Goal: Find specific page/section: Find specific page/section

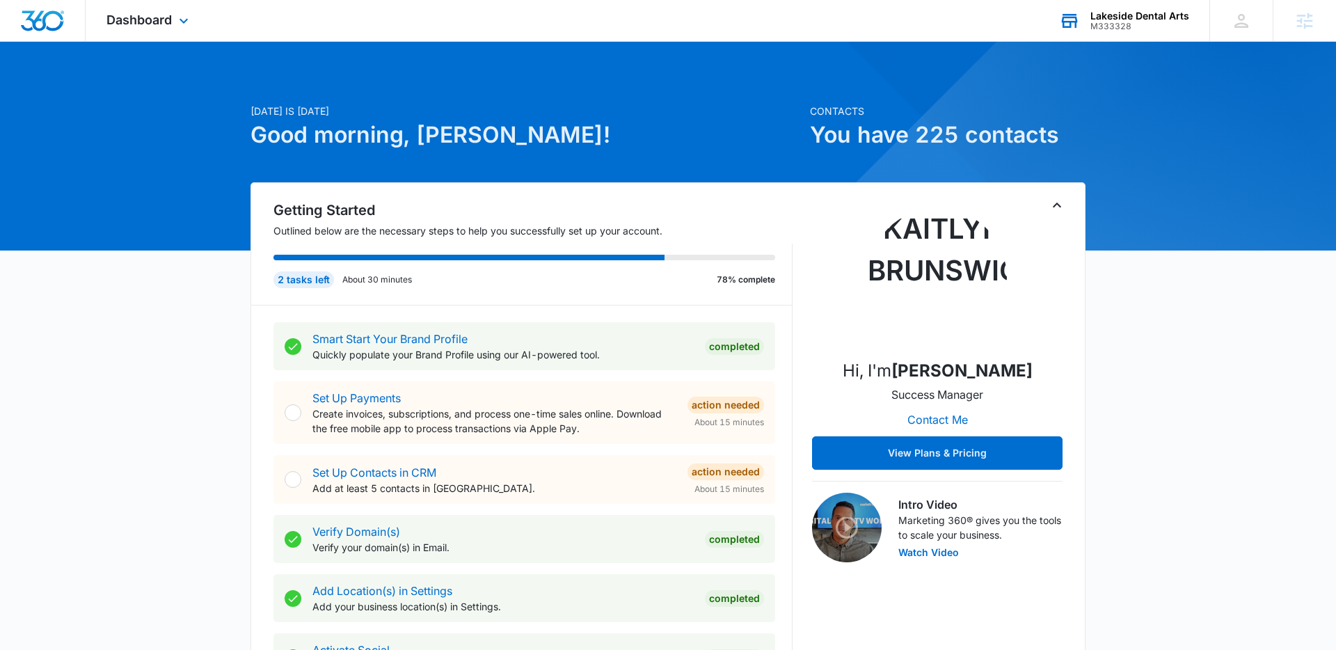
click at [1162, 38] on div "Lakeside Dental Arts M333328 Your Accounts View All" at bounding box center [1123, 20] width 171 height 41
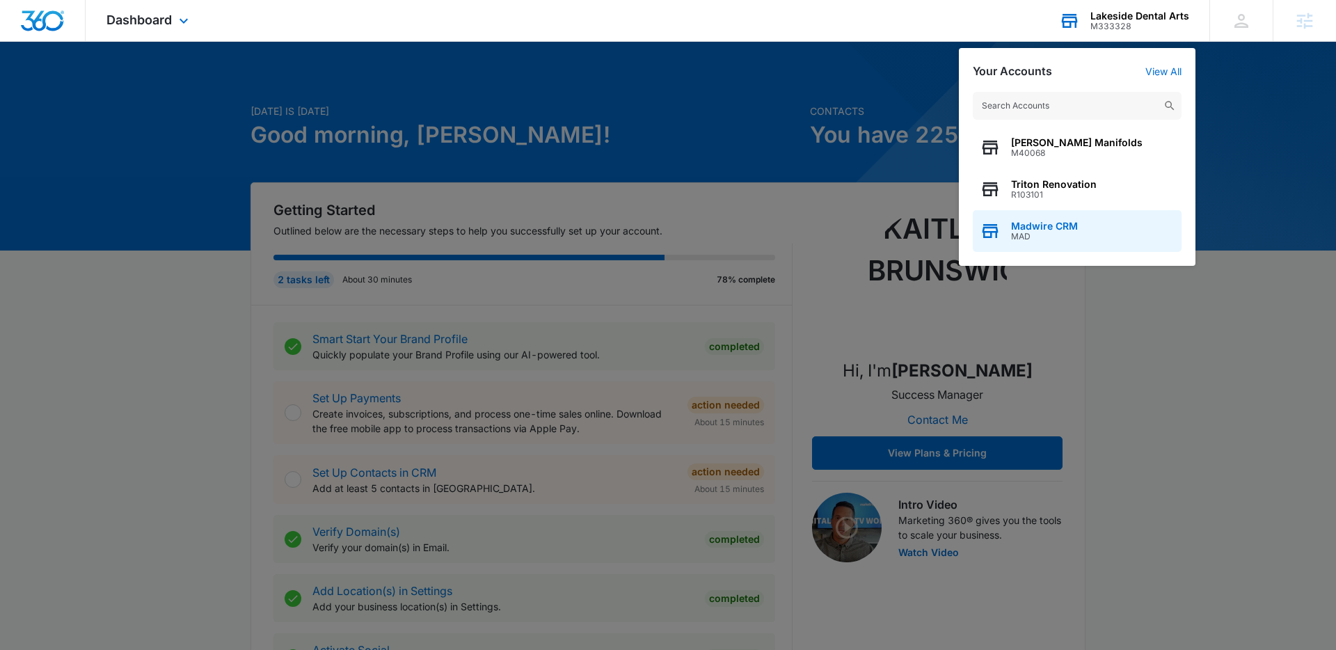
click at [1071, 234] on span "MAD" at bounding box center [1044, 237] width 67 height 10
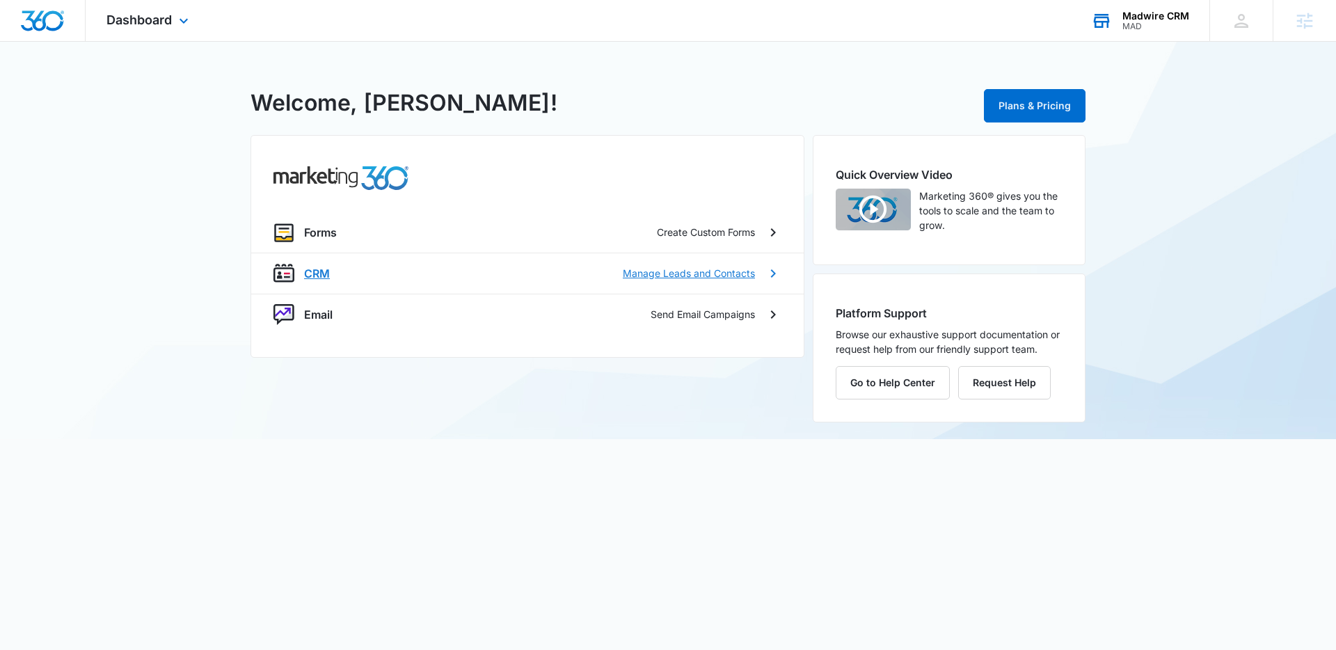
click at [358, 278] on div "CRM Manage Leads and Contacts" at bounding box center [529, 273] width 451 height 17
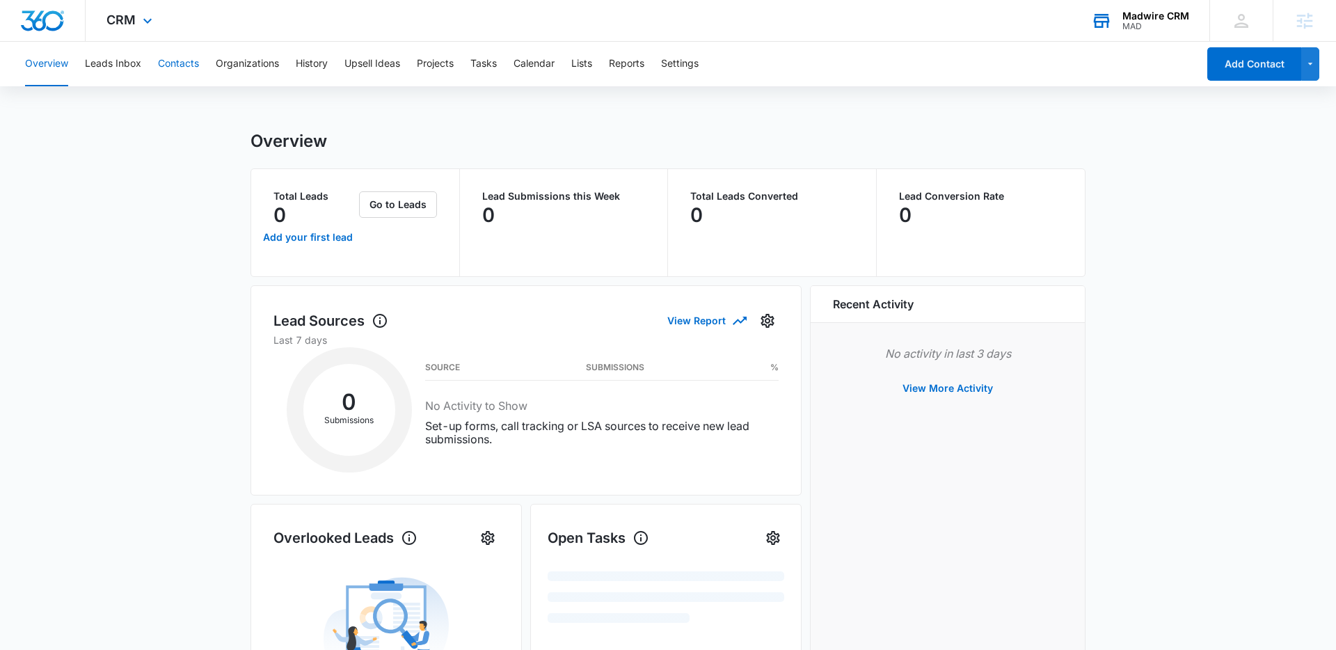
click at [179, 68] on button "Contacts" at bounding box center [178, 64] width 41 height 45
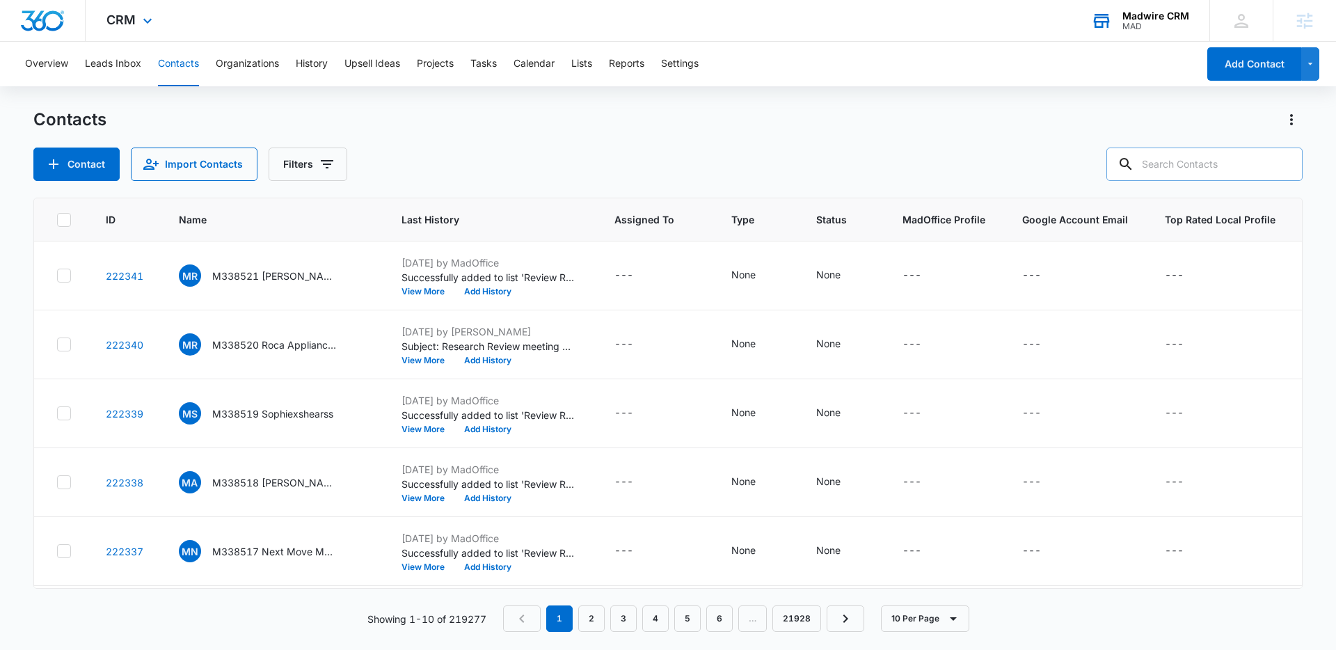
click at [1255, 160] on input "text" at bounding box center [1205, 164] width 196 height 33
click at [1285, 176] on div at bounding box center [1283, 164] width 22 height 33
click at [1273, 173] on div at bounding box center [1283, 164] width 22 height 33
click at [1268, 170] on input "text" at bounding box center [1205, 164] width 196 height 33
click at [1230, 165] on input "text" at bounding box center [1205, 164] width 196 height 33
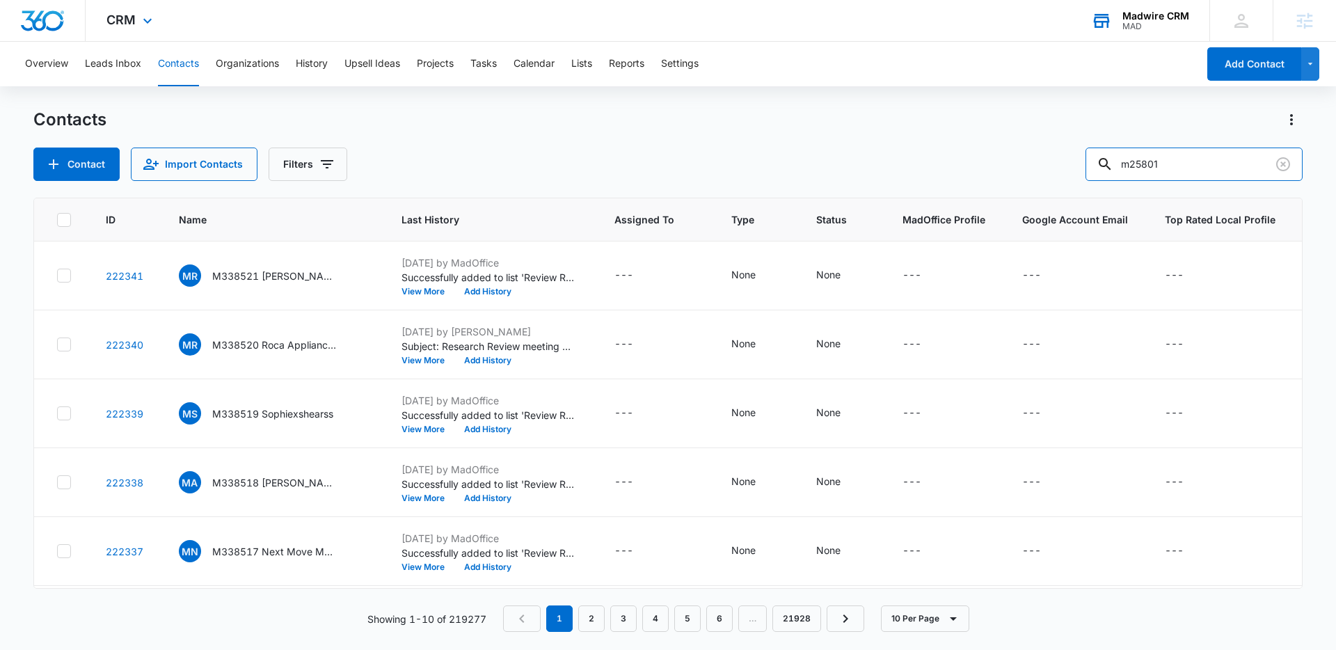
type input "m25801"
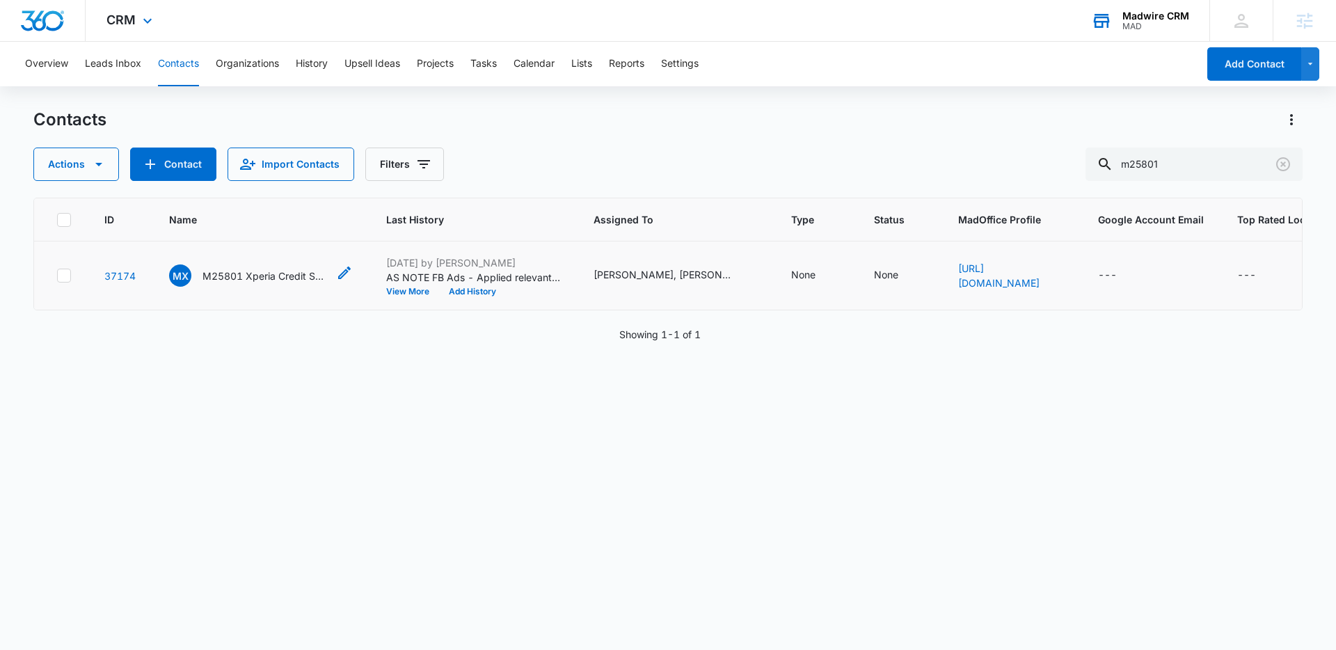
click at [217, 279] on p "M25801 Xperia Credit Solutions" at bounding box center [265, 276] width 125 height 15
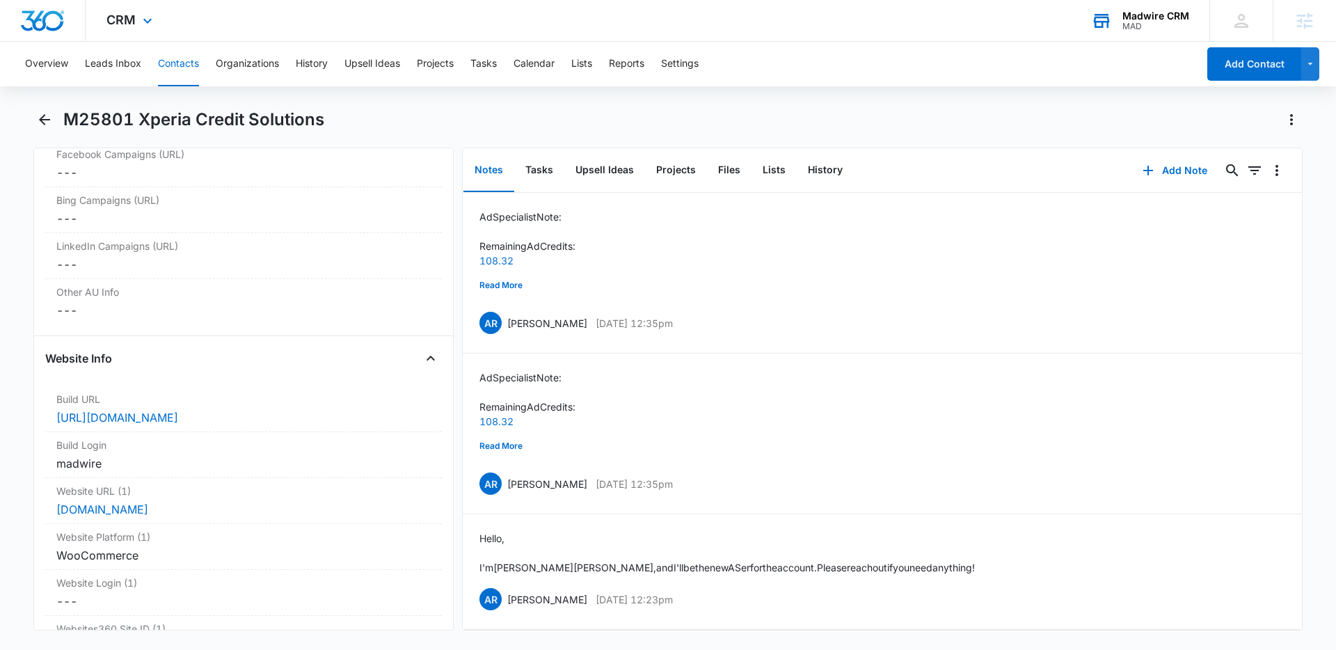
scroll to position [5133, 0]
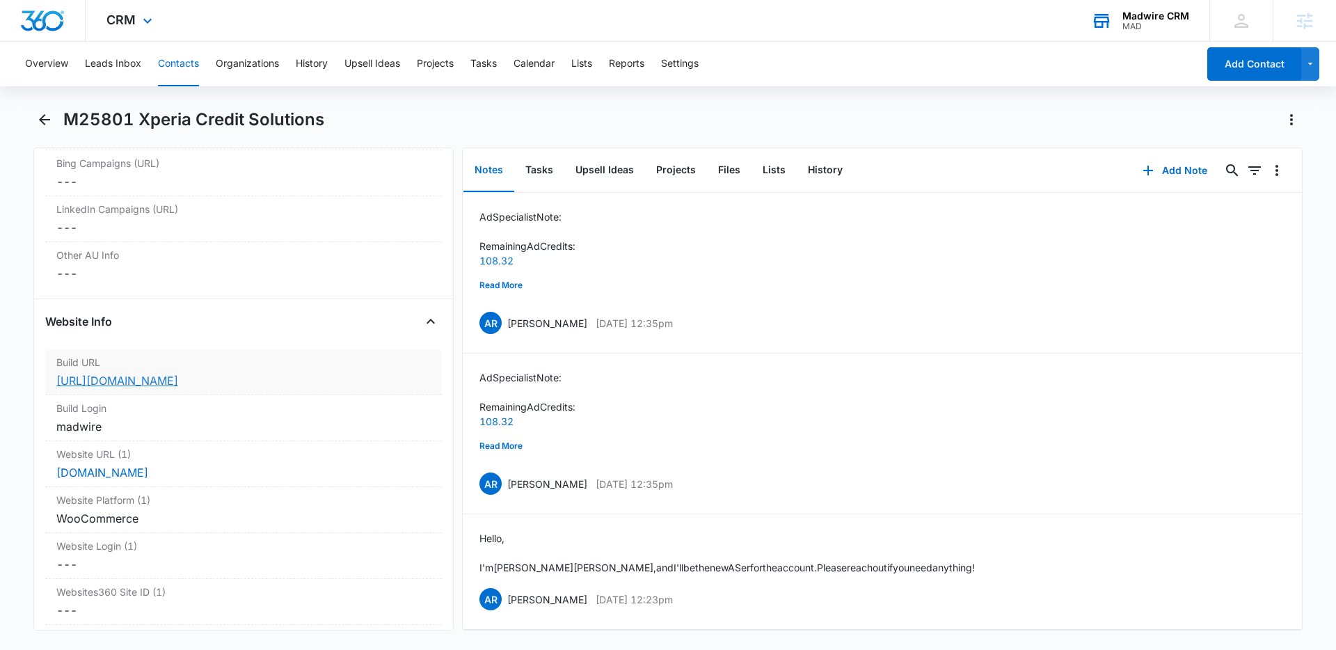
click at [178, 378] on link "[URL][DOMAIN_NAME]" at bounding box center [117, 381] width 122 height 14
click at [132, 424] on div "madwire" at bounding box center [243, 426] width 374 height 17
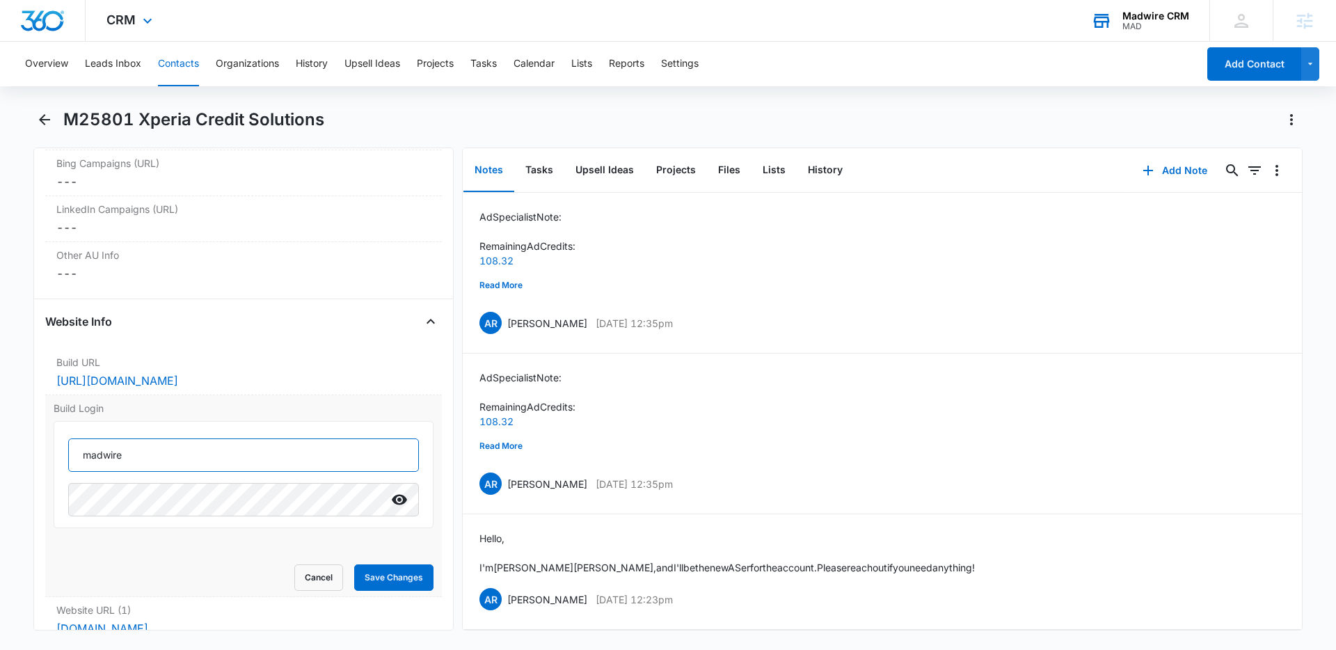
click at [237, 460] on input "madwire" at bounding box center [243, 454] width 351 height 33
click at [396, 499] on icon "Show" at bounding box center [399, 499] width 17 height 17
